Goal: Transaction & Acquisition: Purchase product/service

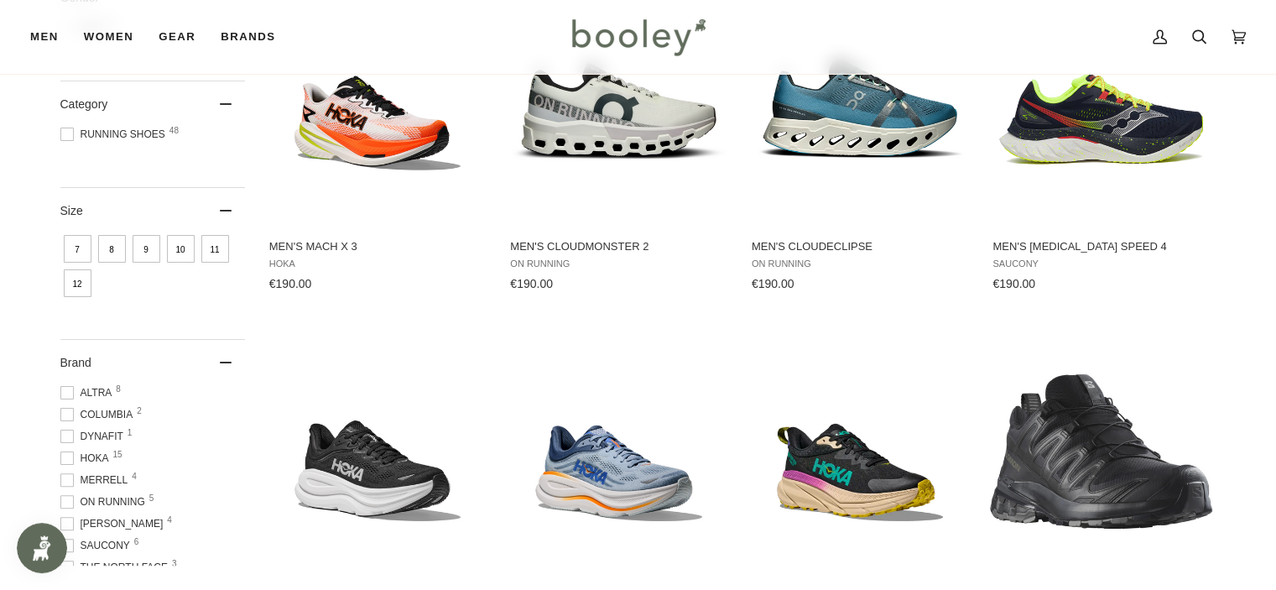
scroll to position [336, 0]
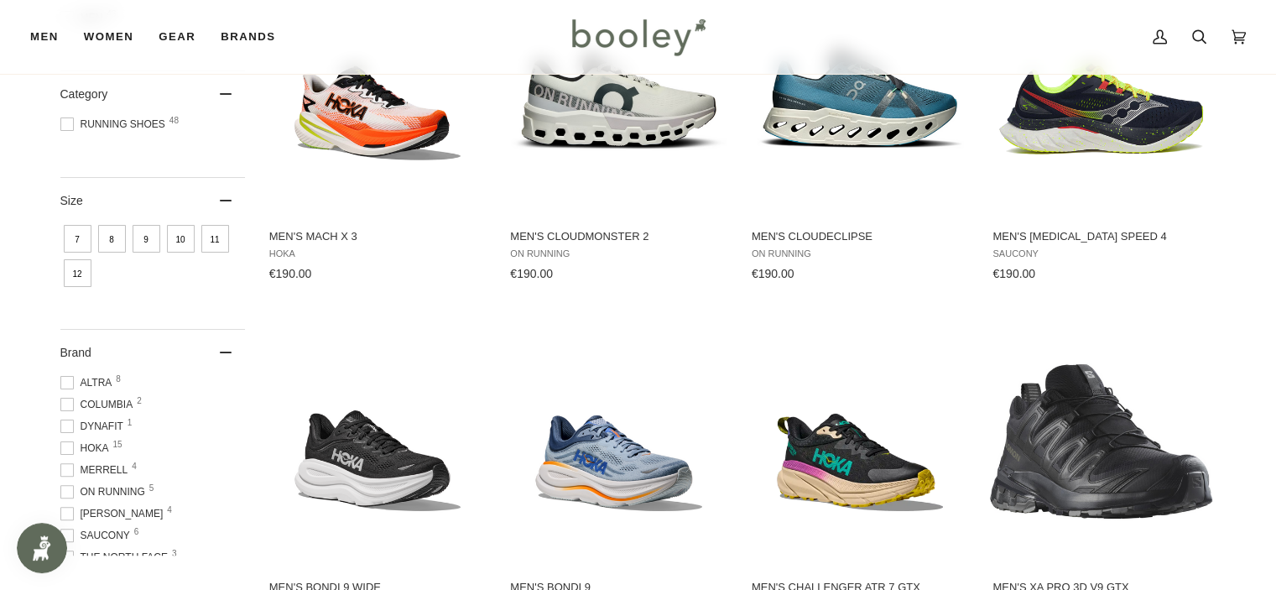
click at [182, 245] on span "10" at bounding box center [181, 239] width 28 height 28
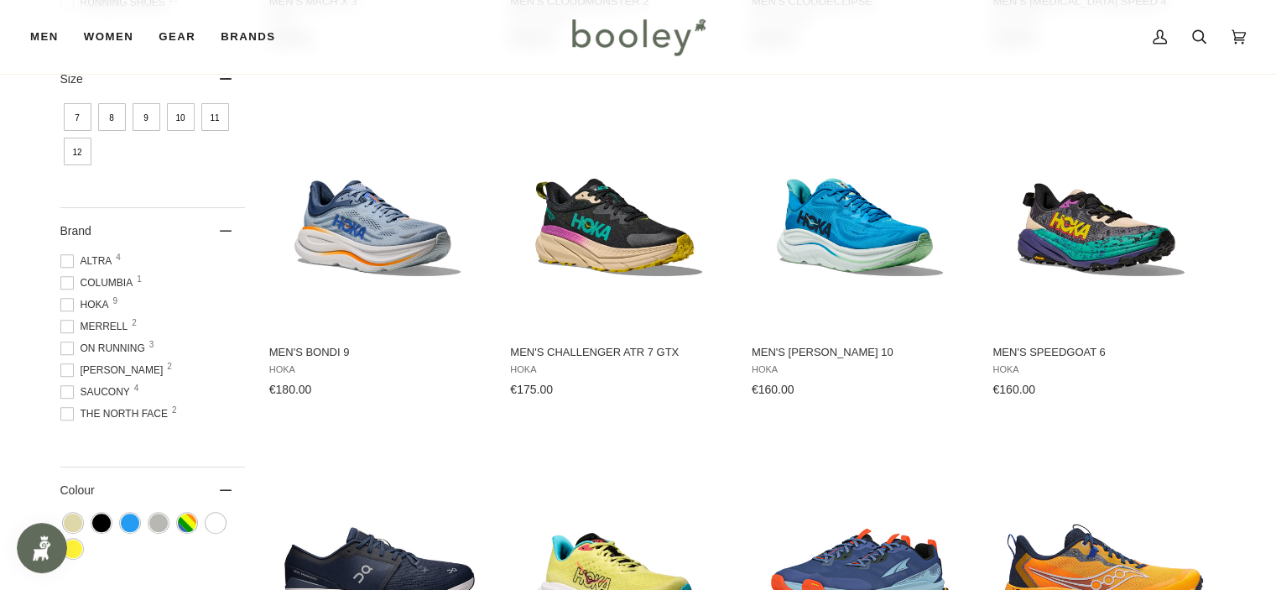
scroll to position [671, 0]
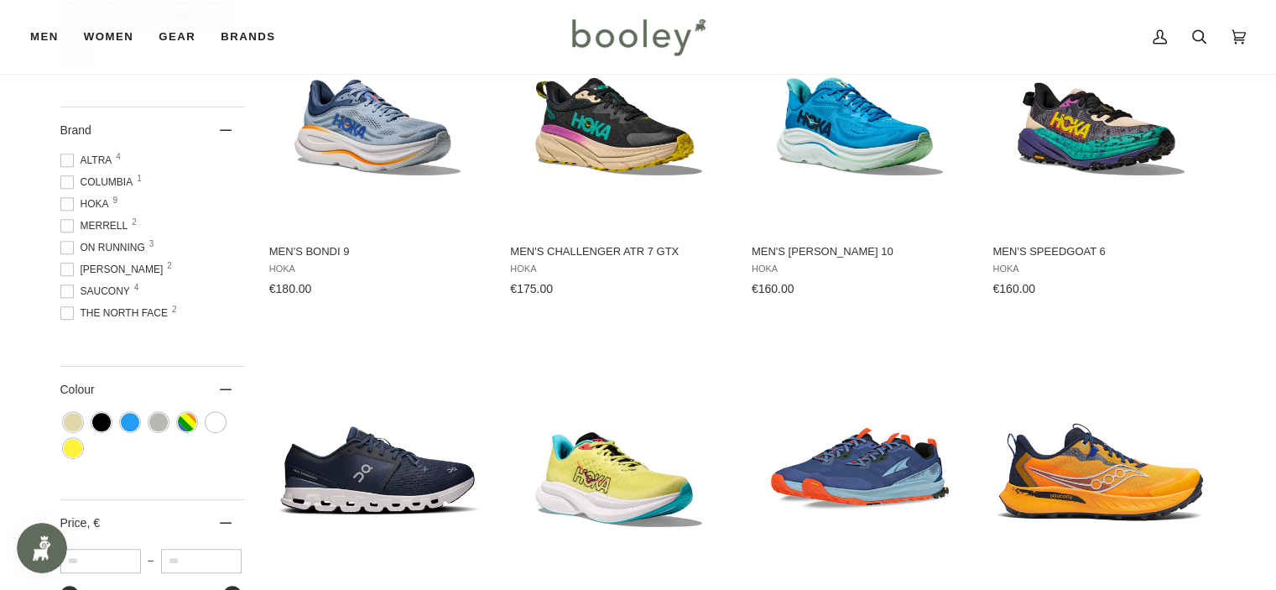
click at [68, 211] on div at bounding box center [66, 203] width 13 height 13
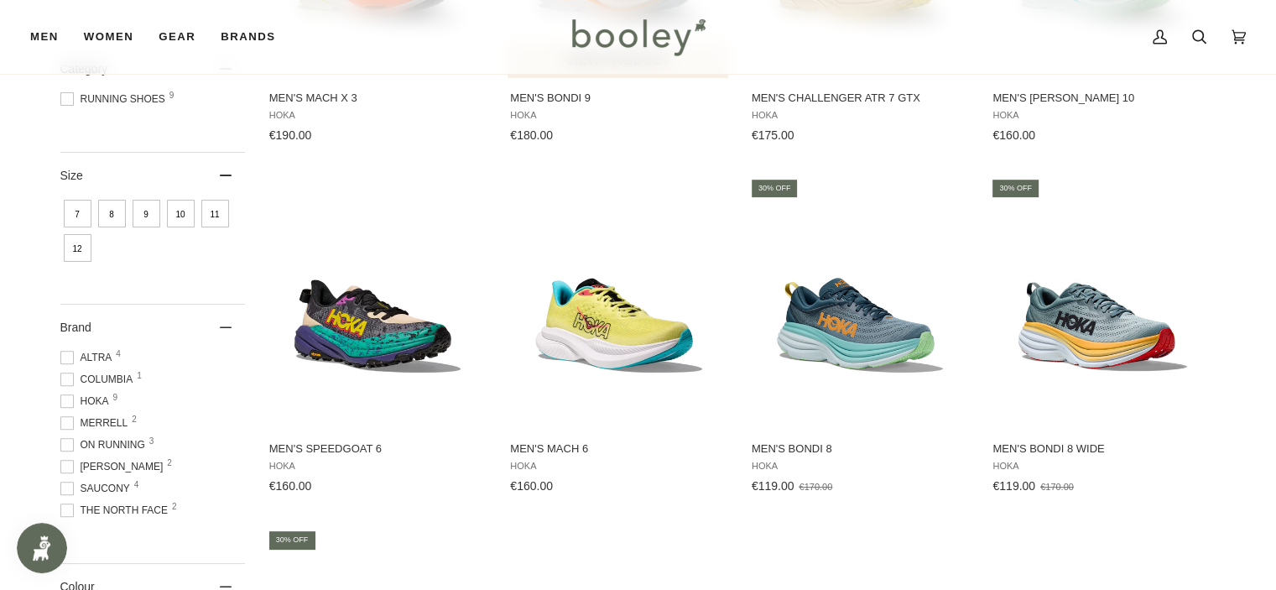
scroll to position [503, 0]
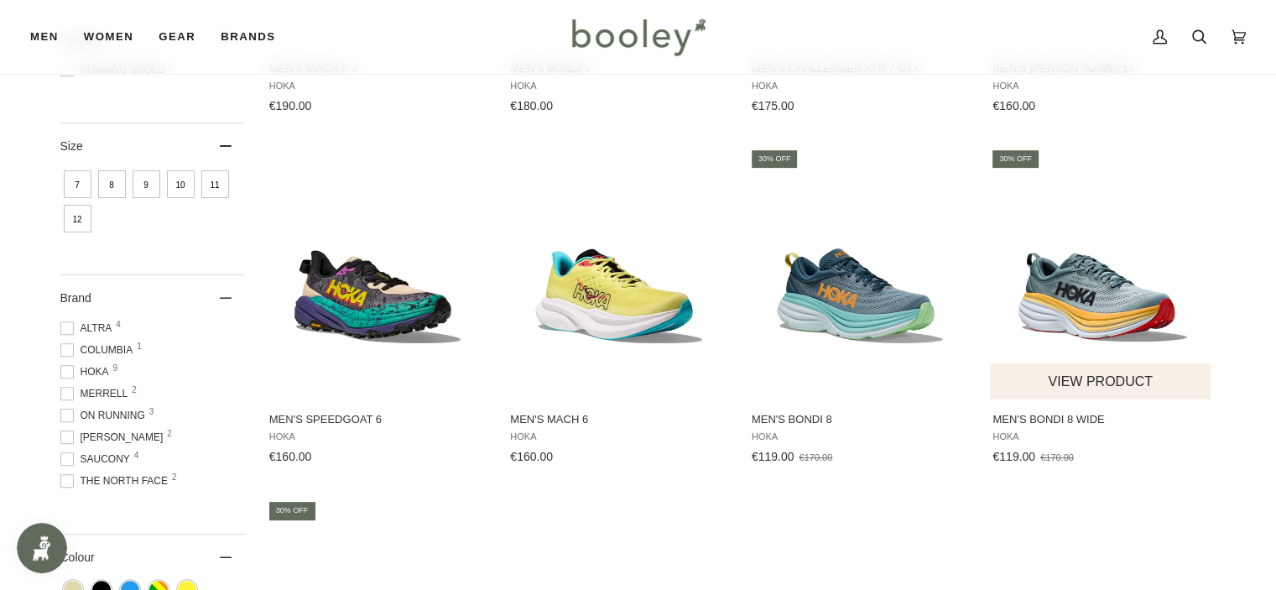
click at [1036, 415] on span "Men's Bondi 8 Wide" at bounding box center [1101, 419] width 217 height 15
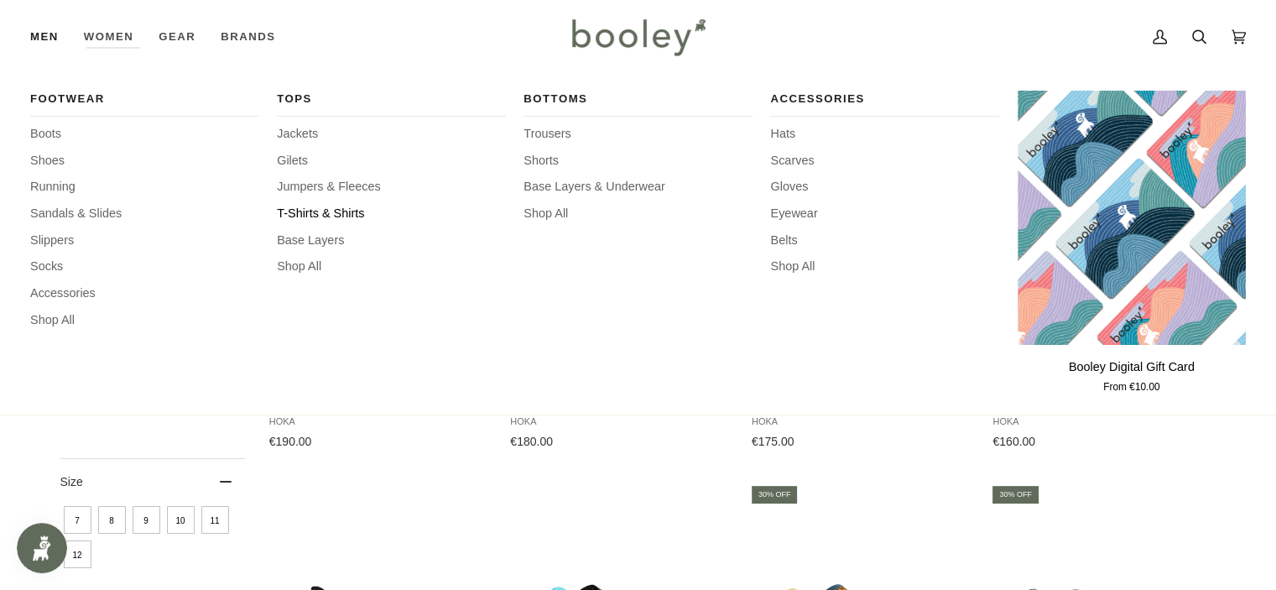
scroll to position [0, 0]
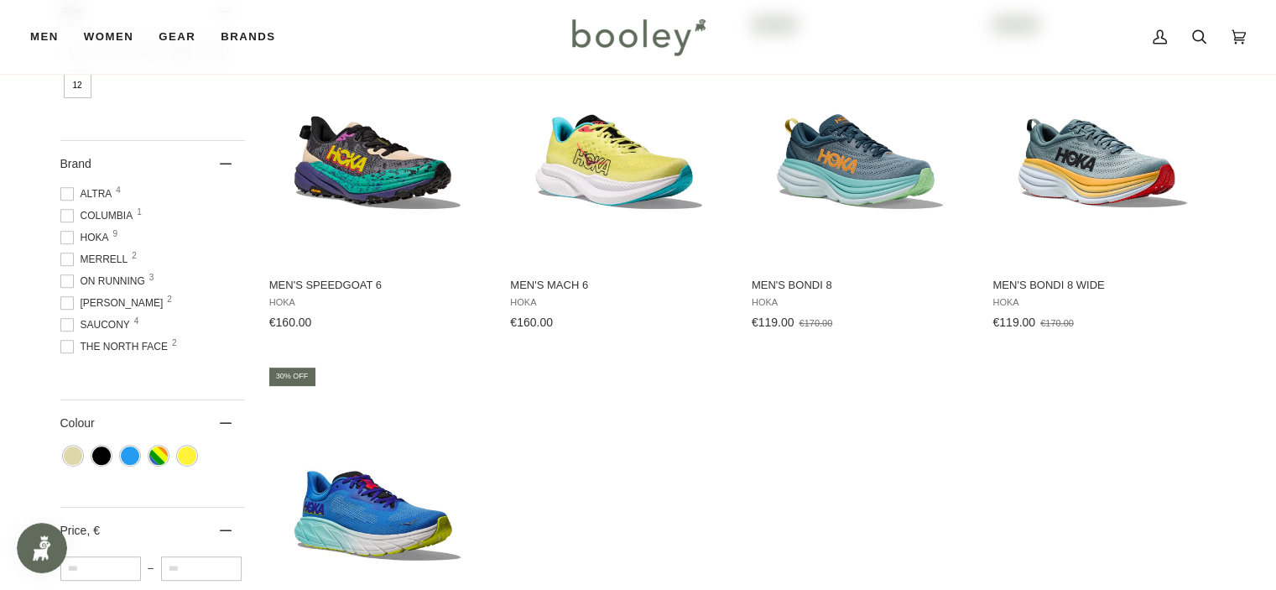
scroll to position [642, 0]
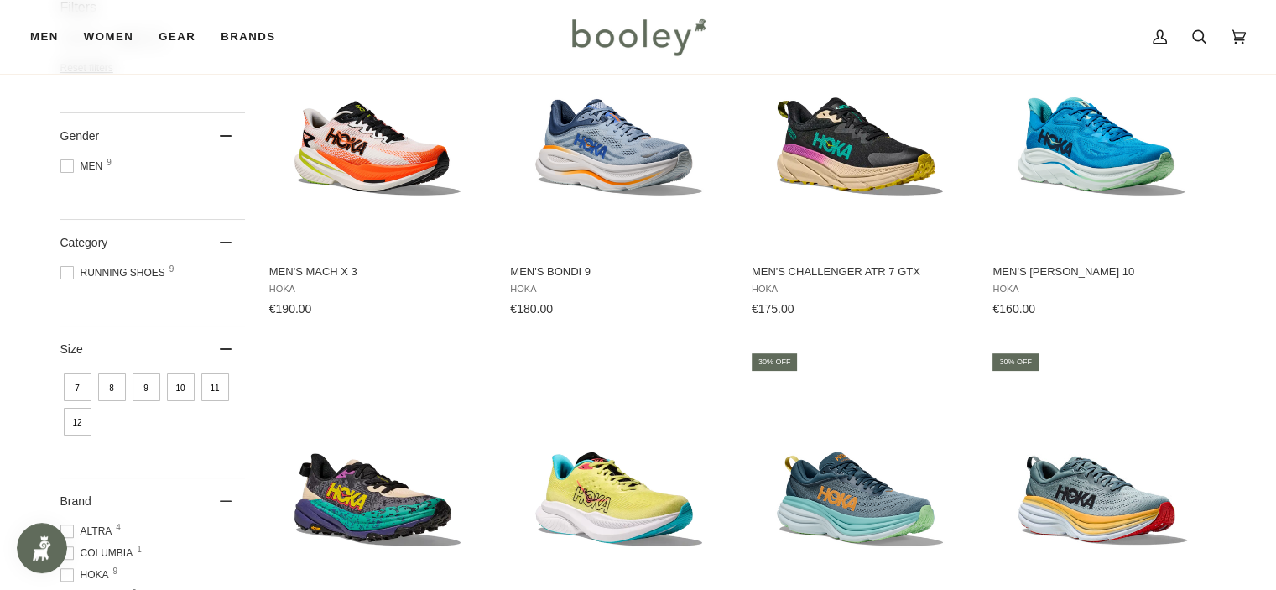
scroll to position [300, 0]
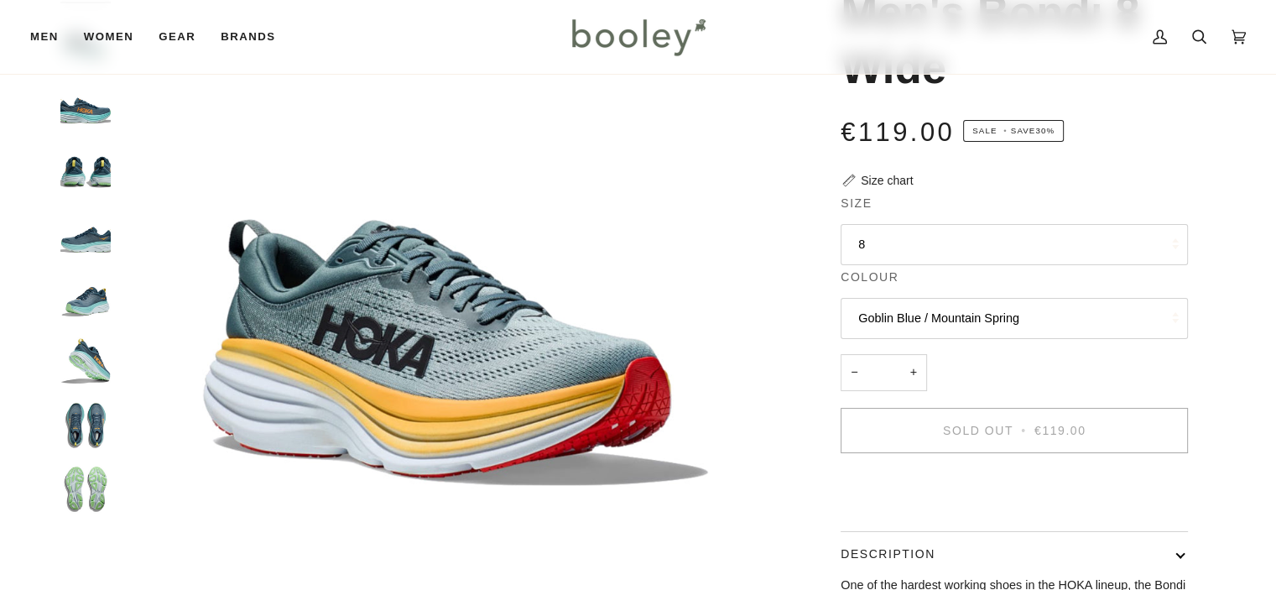
scroll to position [168, 0]
click at [910, 248] on button "8" at bounding box center [1014, 244] width 347 height 41
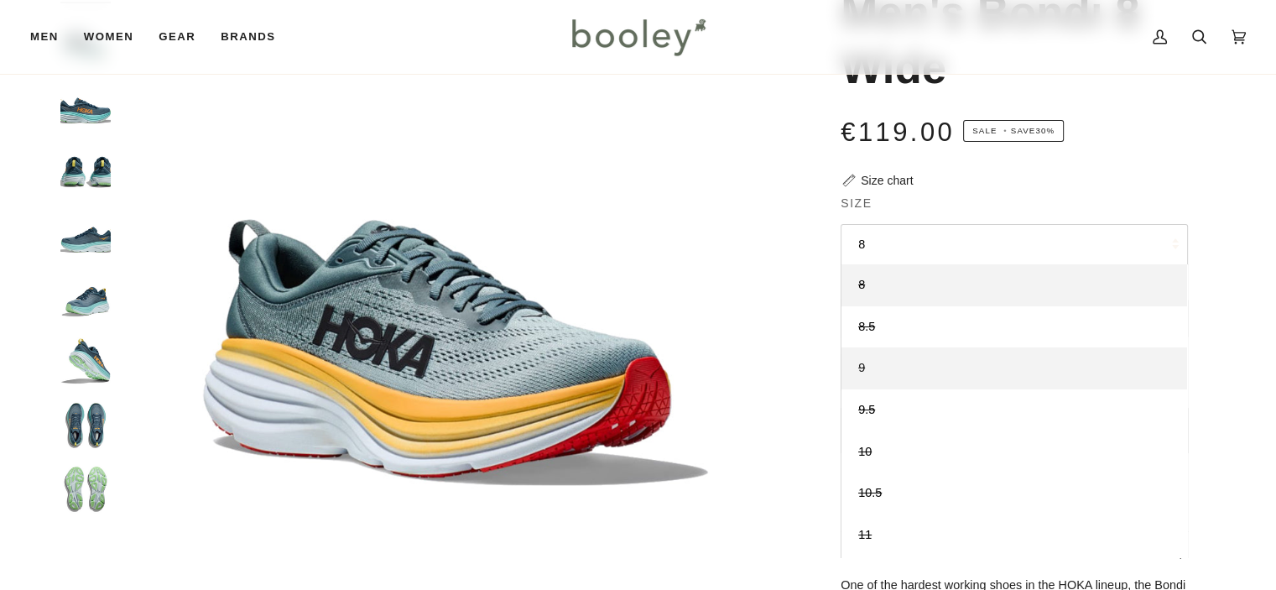
scroll to position [0, 0]
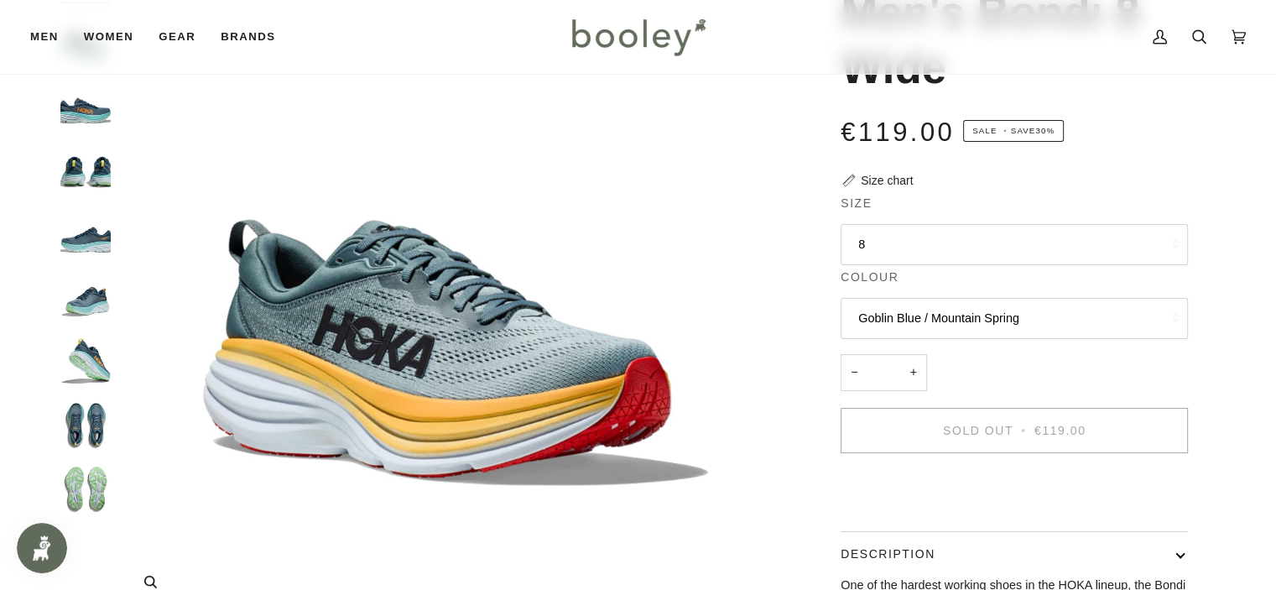
click at [730, 301] on img "Hoka Men's Bondi 8 Wide Goblin Blue / Mountain Spring - Booley Galway" at bounding box center [451, 282] width 664 height 664
